Goal: Communication & Community: Participate in discussion

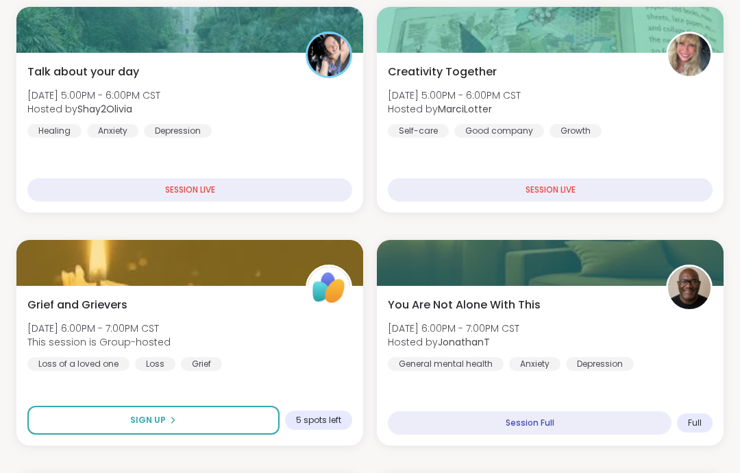
scroll to position [475, 0]
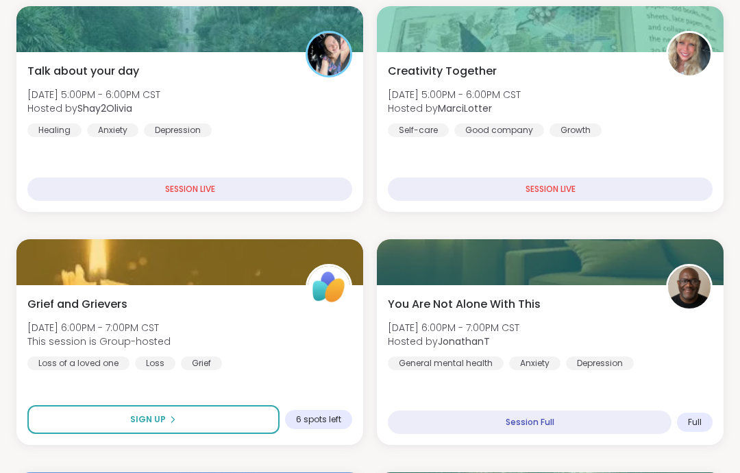
click at [336, 99] on div "Talk about your day [DATE] 5:00PM - 6:00PM CST Hosted by Shay2Olivia Healing An…" at bounding box center [189, 100] width 325 height 74
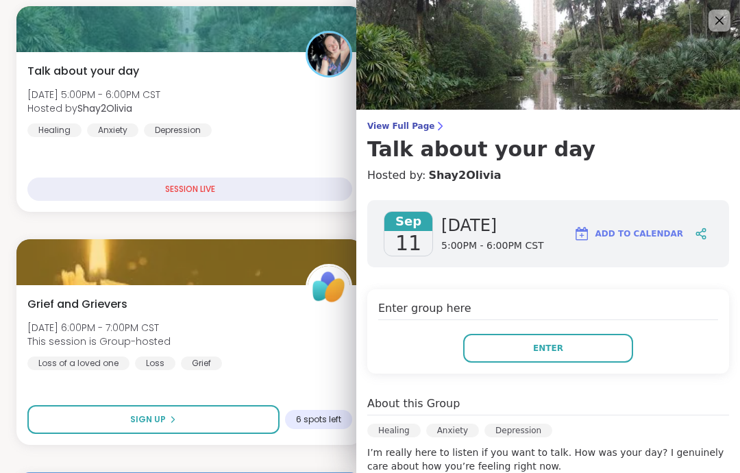
click at [576, 347] on button "Enter" at bounding box center [548, 348] width 170 height 29
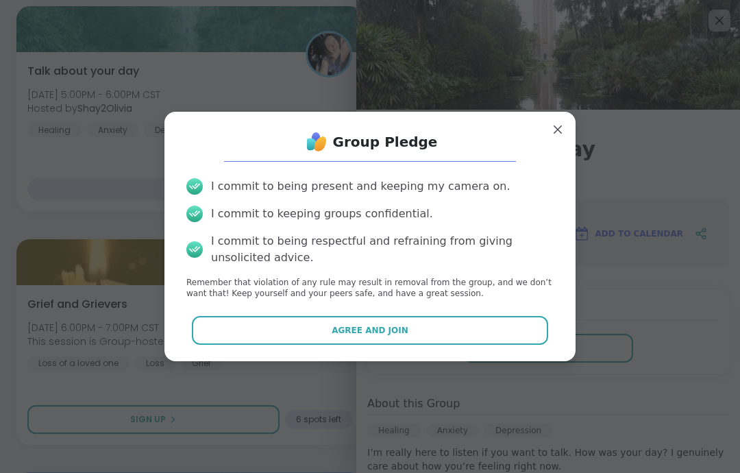
click at [477, 304] on div "I commit to being present and keeping my camera on. I commit to keeping groups …" at bounding box center [369, 239] width 389 height 144
click at [508, 325] on button "Agree and Join" at bounding box center [370, 330] width 357 height 29
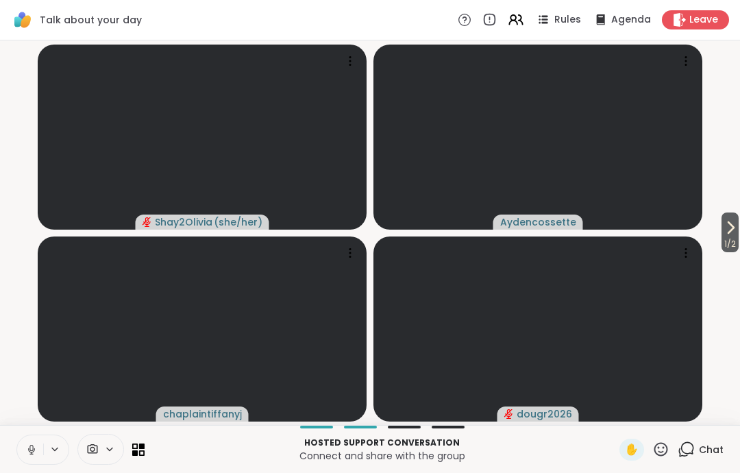
click at [38, 456] on button at bounding box center [30, 449] width 26 height 29
click at [693, 458] on div "1 Chat" at bounding box center [700, 449] width 46 height 22
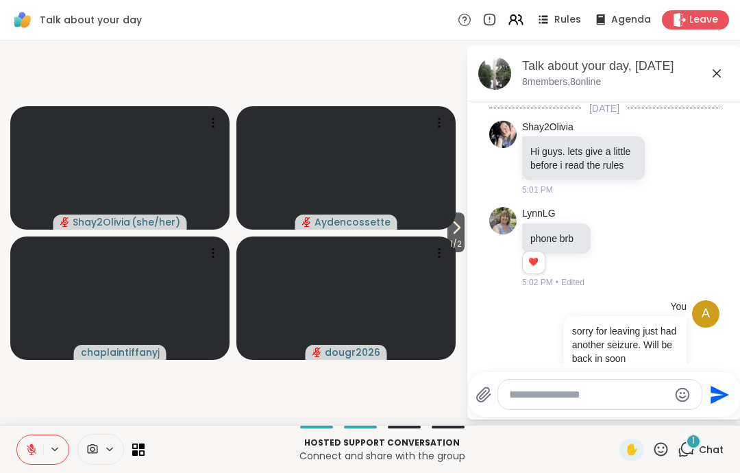
scroll to position [1162, 0]
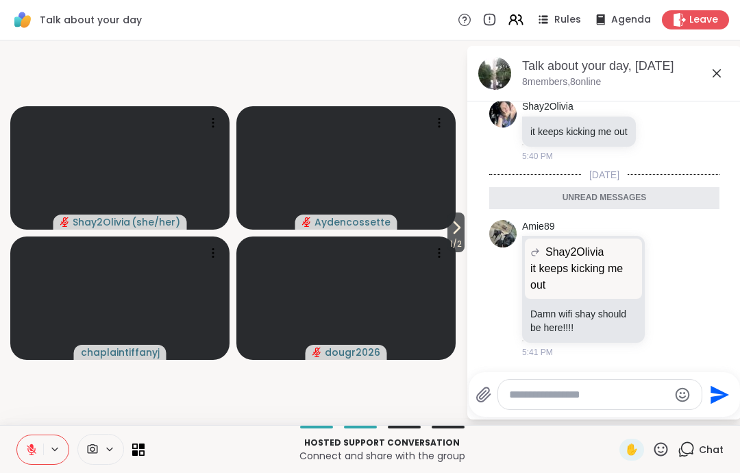
click at [710, 75] on icon at bounding box center [716, 73] width 16 height 16
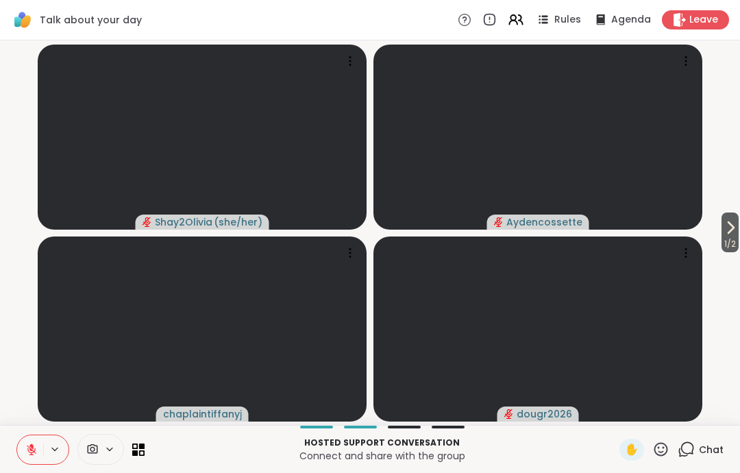
click at [737, 251] on span "1 / 2" at bounding box center [729, 244] width 17 height 16
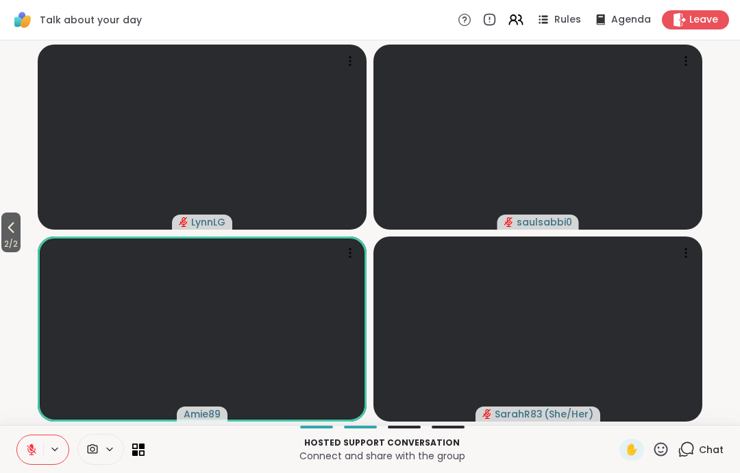
click at [5, 247] on span "2 / 2" at bounding box center [10, 244] width 19 height 16
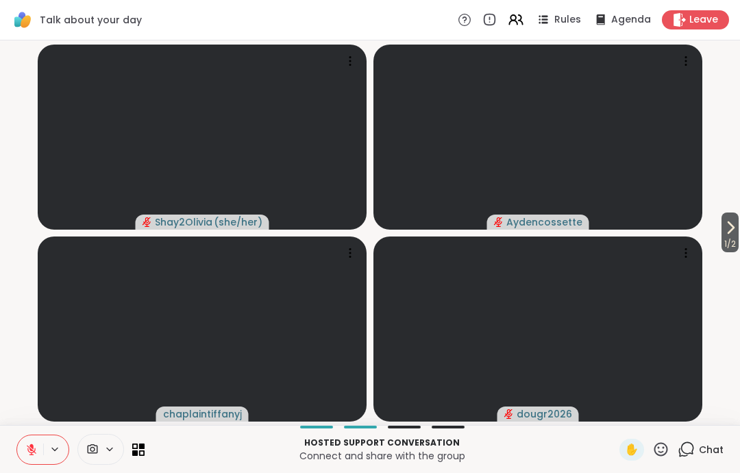
click at [725, 243] on span "1 / 2" at bounding box center [729, 244] width 17 height 16
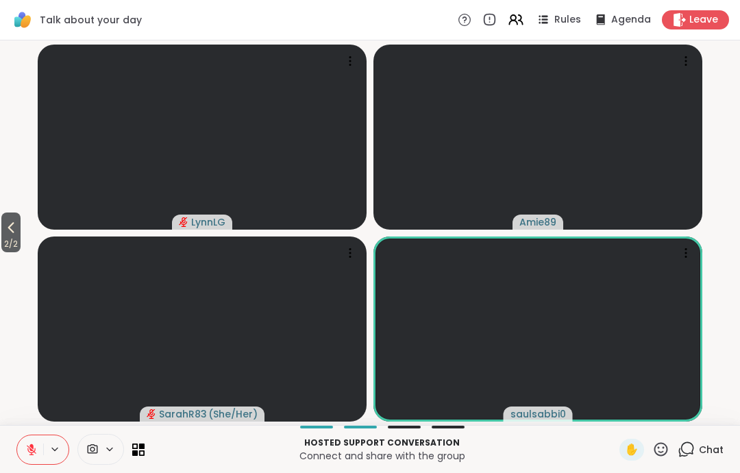
click at [21, 241] on span "2 / 2" at bounding box center [10, 244] width 19 height 16
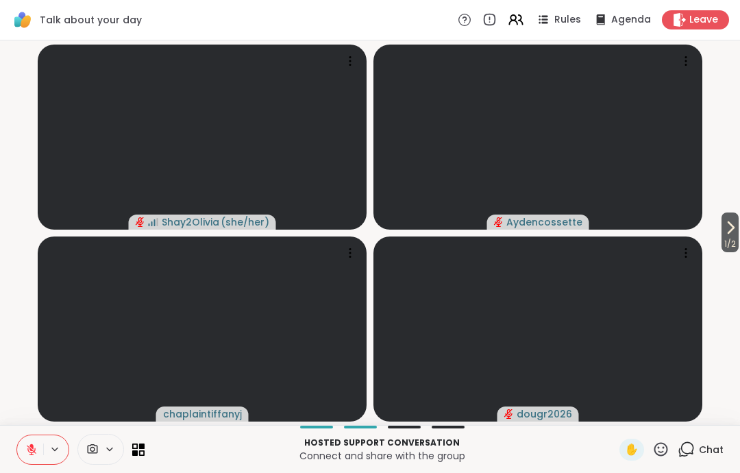
click at [693, 27] on span "Leave" at bounding box center [703, 20] width 29 height 14
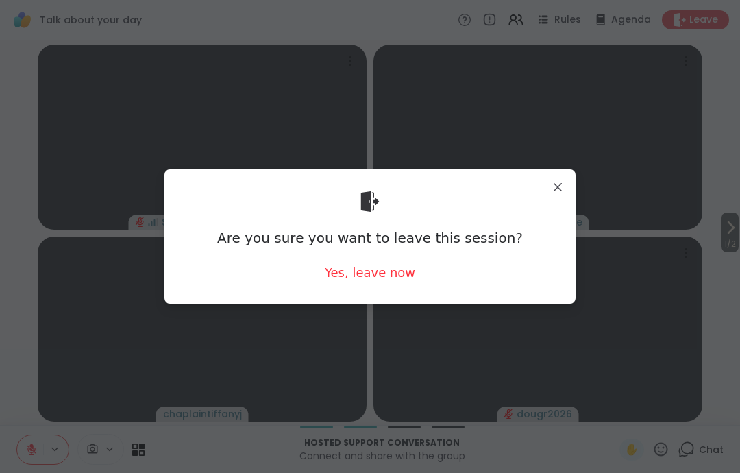
click at [374, 281] on div "Yes, leave now" at bounding box center [370, 272] width 90 height 17
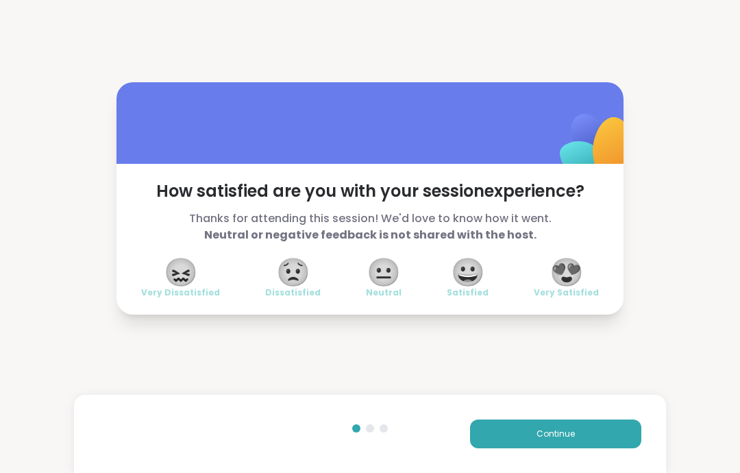
click at [557, 414] on div "Continue" at bounding box center [370, 433] width 592 height 78
click at [599, 433] on button "Continue" at bounding box center [555, 433] width 171 height 29
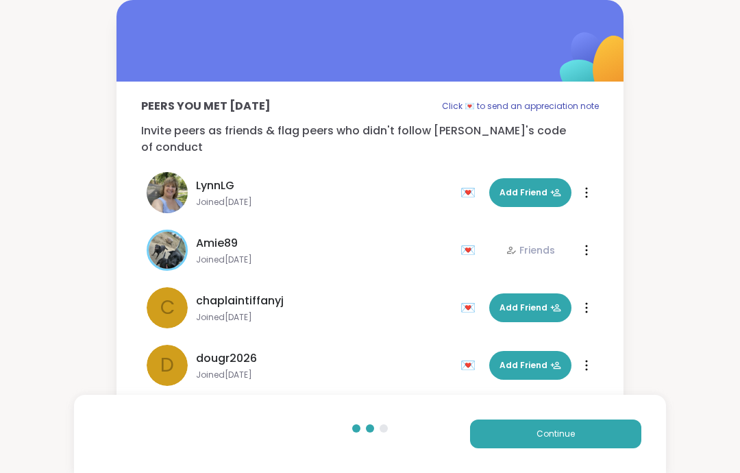
click at [610, 435] on button "Continue" at bounding box center [555, 433] width 171 height 29
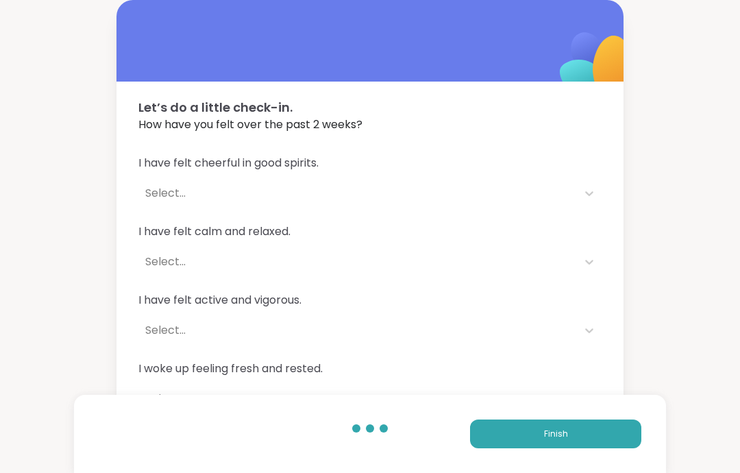
click at [618, 442] on button "Finish" at bounding box center [555, 433] width 171 height 29
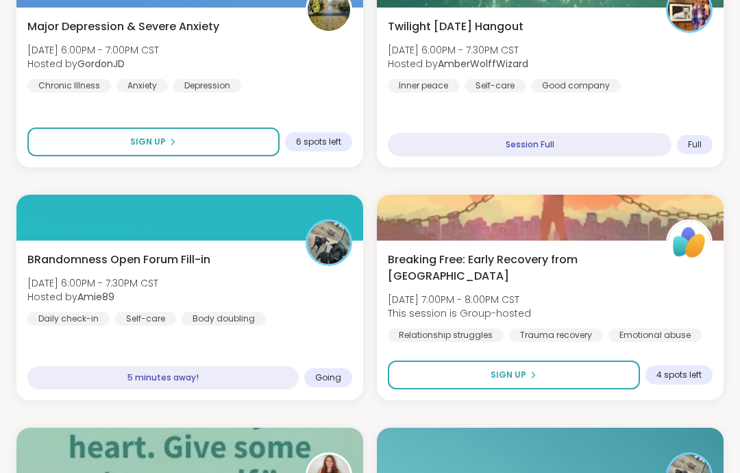
scroll to position [986, 0]
click at [302, 303] on div "BRandomness Open Forum Fill-in [DATE] 6:00PM - 7:30PM CST Hosted by Amie89 Dail…" at bounding box center [189, 288] width 325 height 74
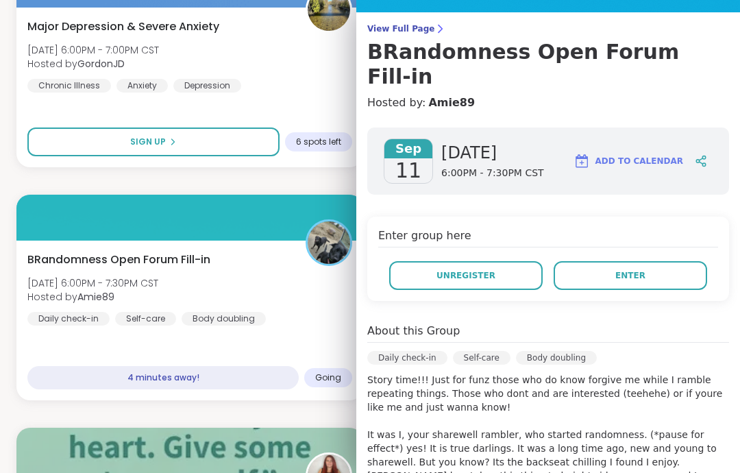
scroll to position [96, 0]
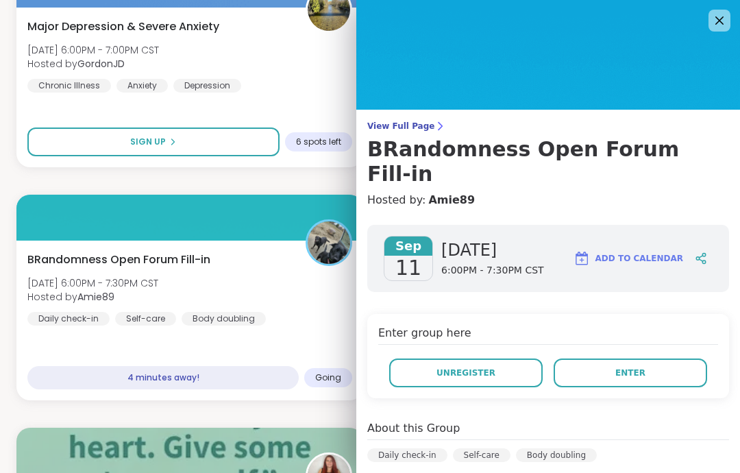
scroll to position [0, 0]
click at [444, 192] on link "Amie89" at bounding box center [451, 200] width 47 height 16
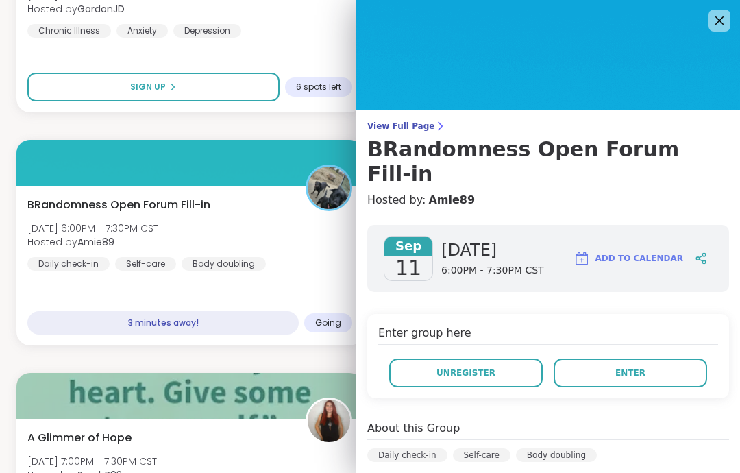
click at [662, 358] on button "Enter" at bounding box center [629, 372] width 153 height 29
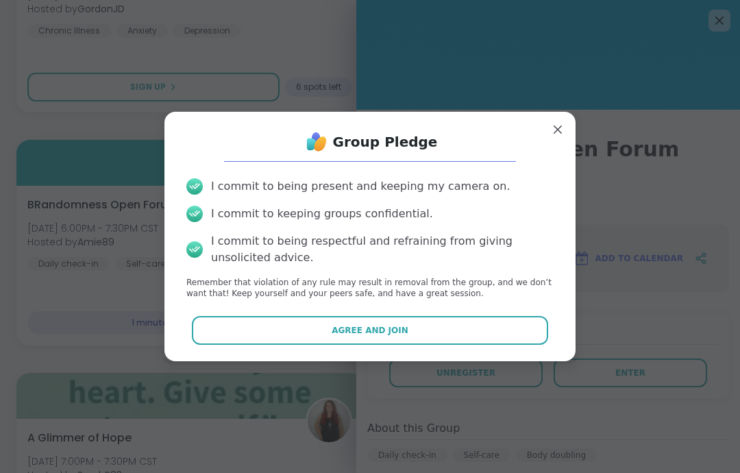
click at [436, 330] on button "Agree and Join" at bounding box center [370, 330] width 357 height 29
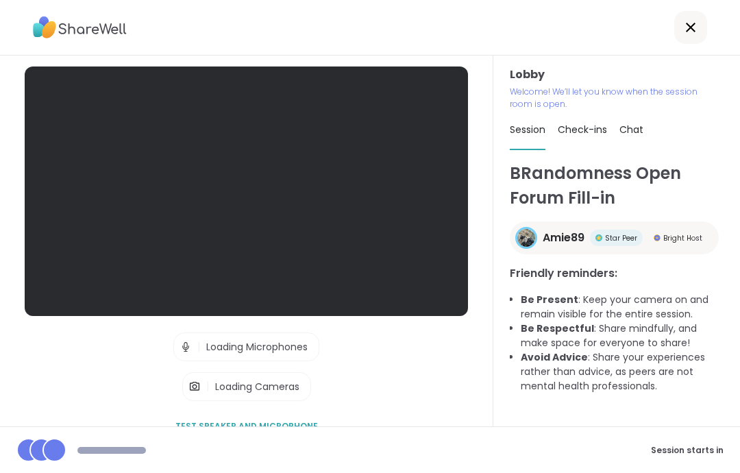
scroll to position [55, 0]
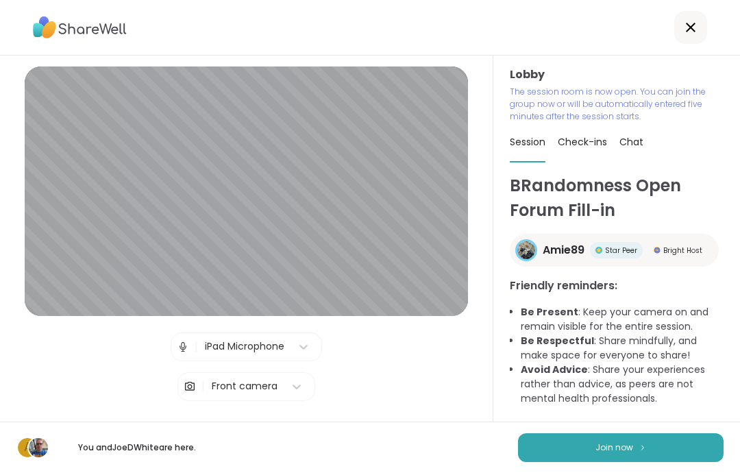
click at [664, 440] on button "Join now" at bounding box center [620, 447] width 205 height 29
click at [673, 447] on button "Join now" at bounding box center [620, 447] width 205 height 29
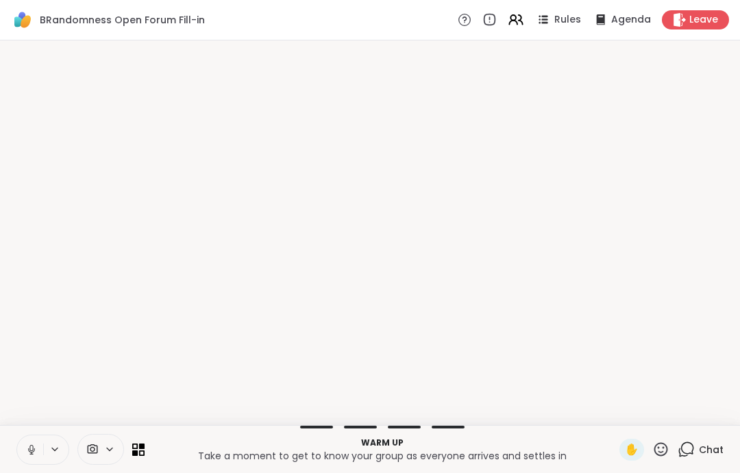
scroll to position [0, 0]
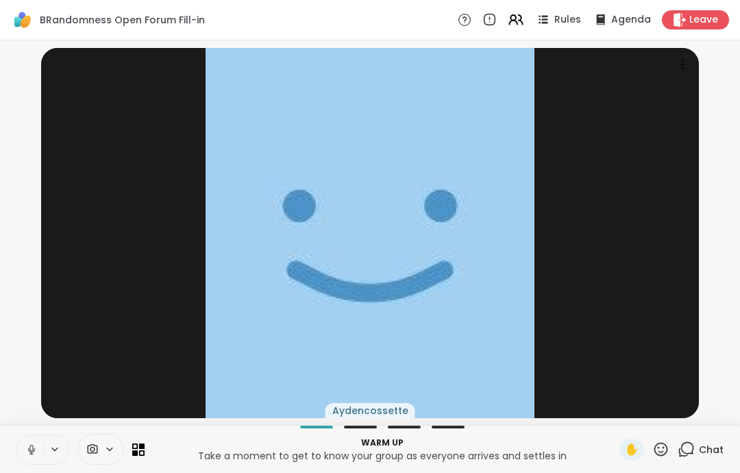
click at [35, 441] on button at bounding box center [30, 449] width 26 height 29
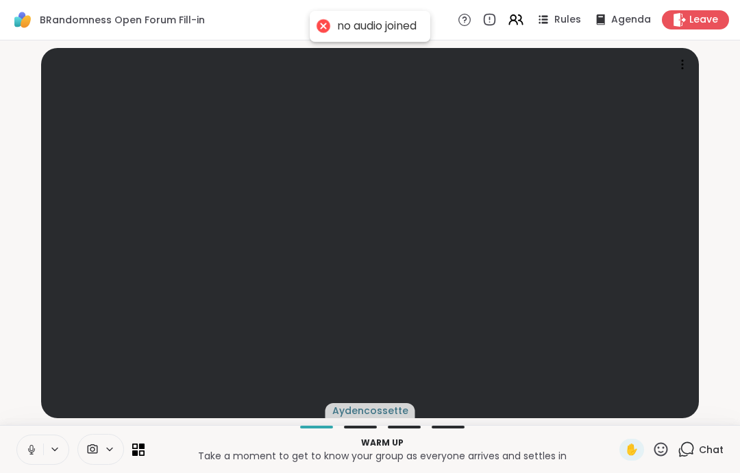
click at [38, 436] on button at bounding box center [30, 449] width 26 height 29
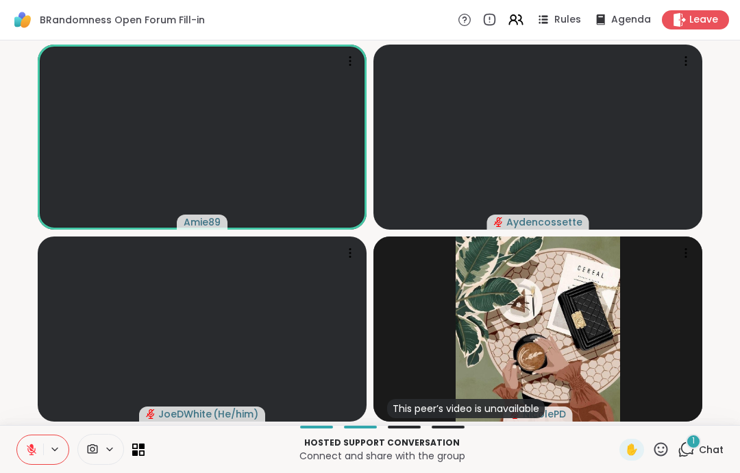
click at [24, 444] on button at bounding box center [30, 449] width 26 height 29
click at [27, 457] on button at bounding box center [29, 449] width 28 height 29
click at [36, 449] on icon at bounding box center [31, 449] width 12 height 12
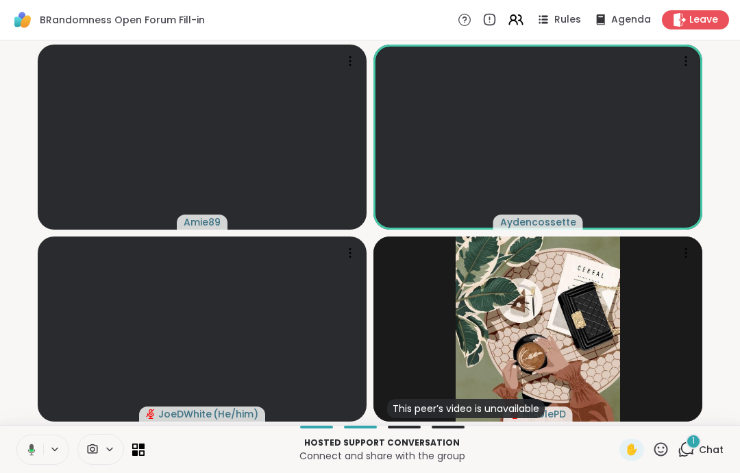
click at [31, 447] on icon at bounding box center [32, 449] width 8 height 12
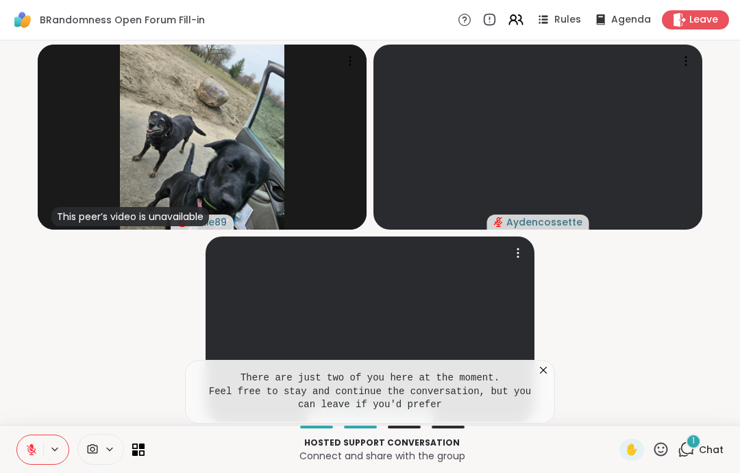
click at [534, 358] on video at bounding box center [369, 328] width 329 height 185
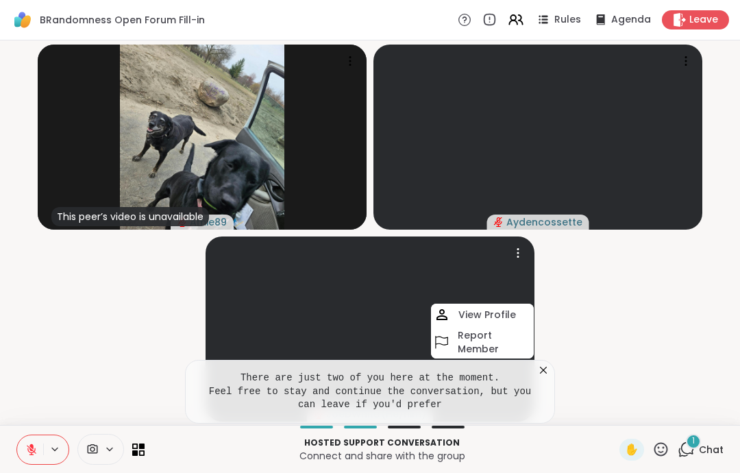
click at [636, 334] on video-player-container "This peer’s video is unavailable Amie89 Aydencossette JoeDWhite ( He/him ) View…" at bounding box center [369, 232] width 723 height 373
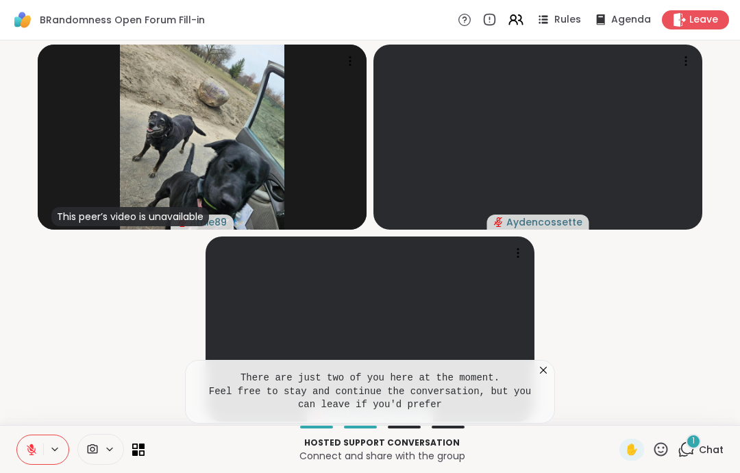
click at [549, 370] on icon at bounding box center [543, 370] width 14 height 14
